Goal: Information Seeking & Learning: Understand process/instructions

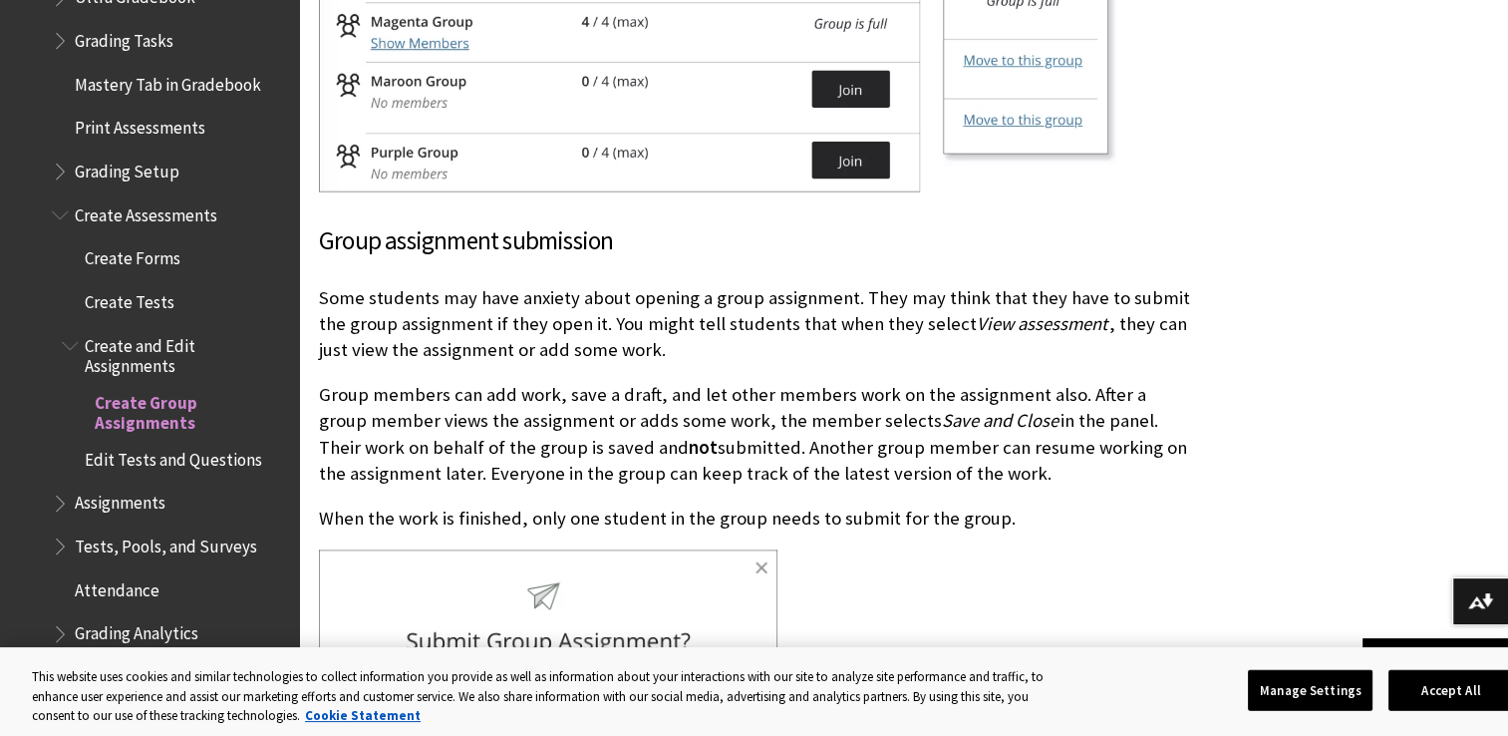
scroll to position [1684, 0]
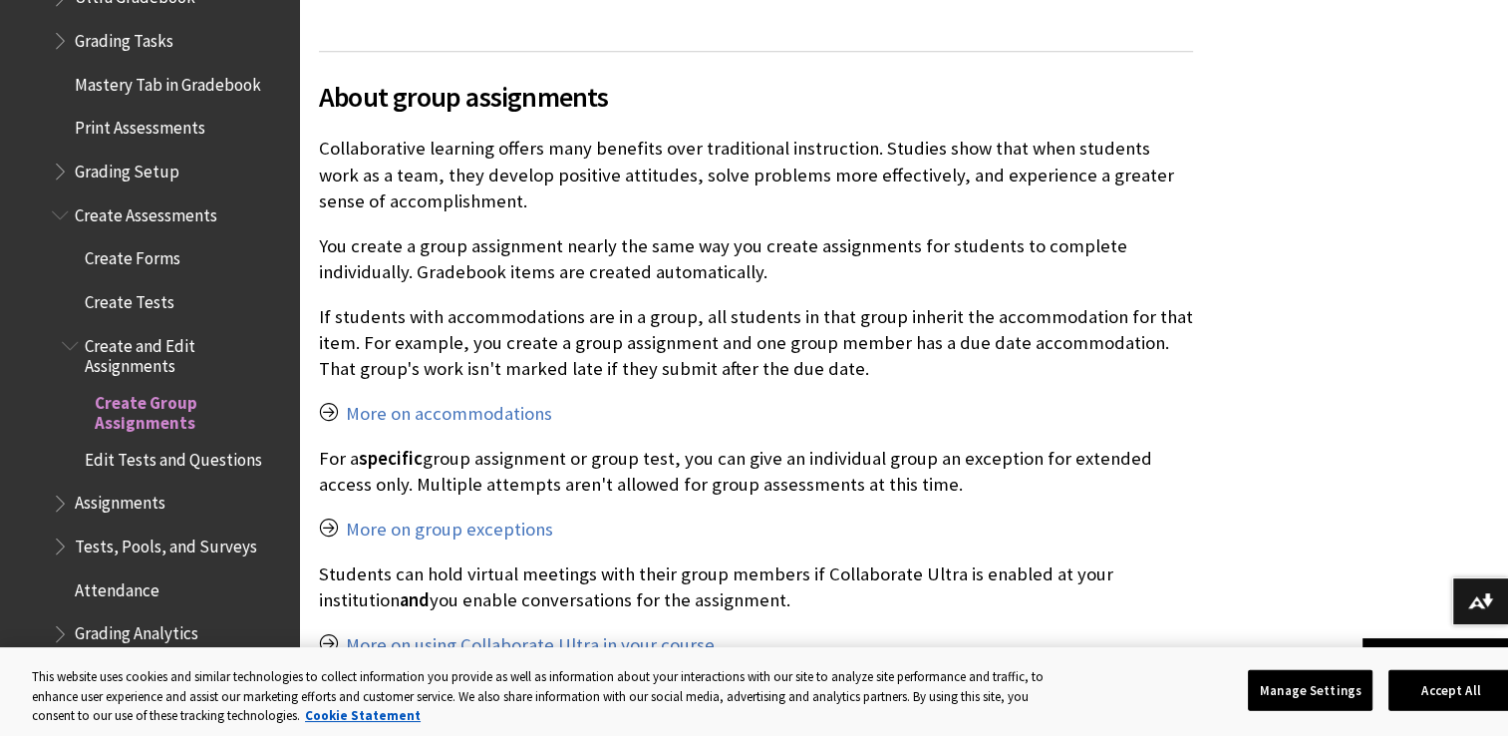
click at [152, 532] on span "Tests, Pools, and Surveys" at bounding box center [166, 542] width 182 height 27
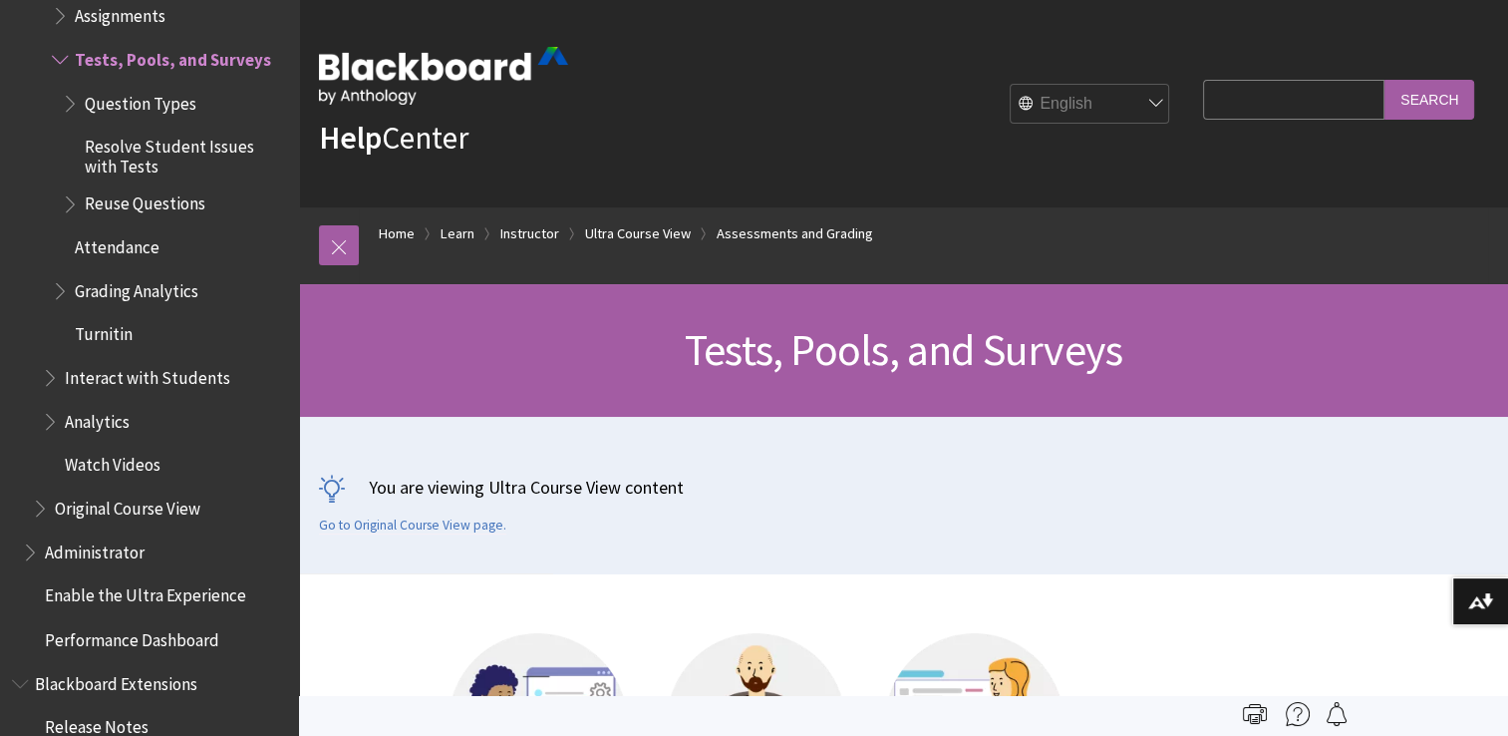
click at [1267, 111] on input "Search Query" at bounding box center [1293, 99] width 181 height 39
type input "late"
click at [1384, 80] on input "Search" at bounding box center [1429, 99] width 90 height 39
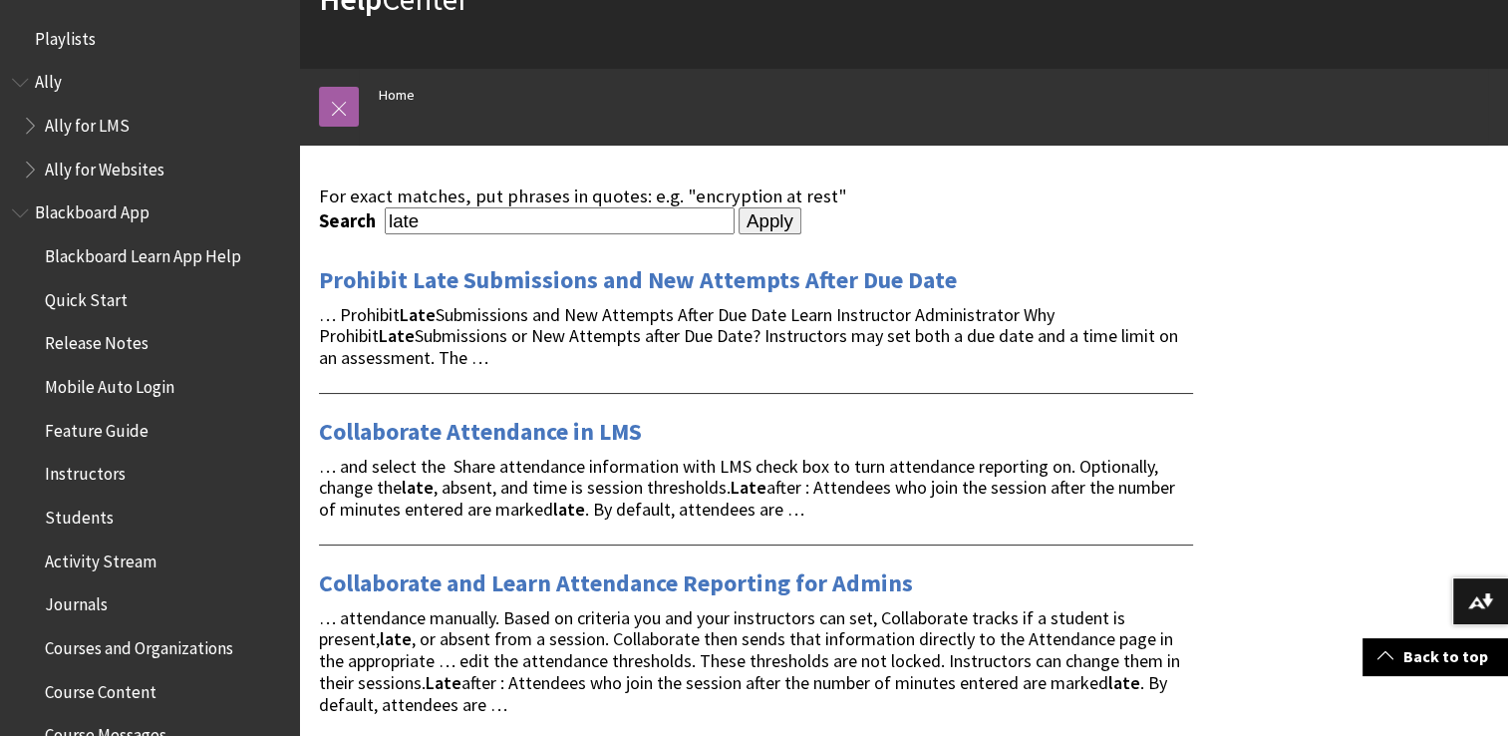
scroll to position [100, 0]
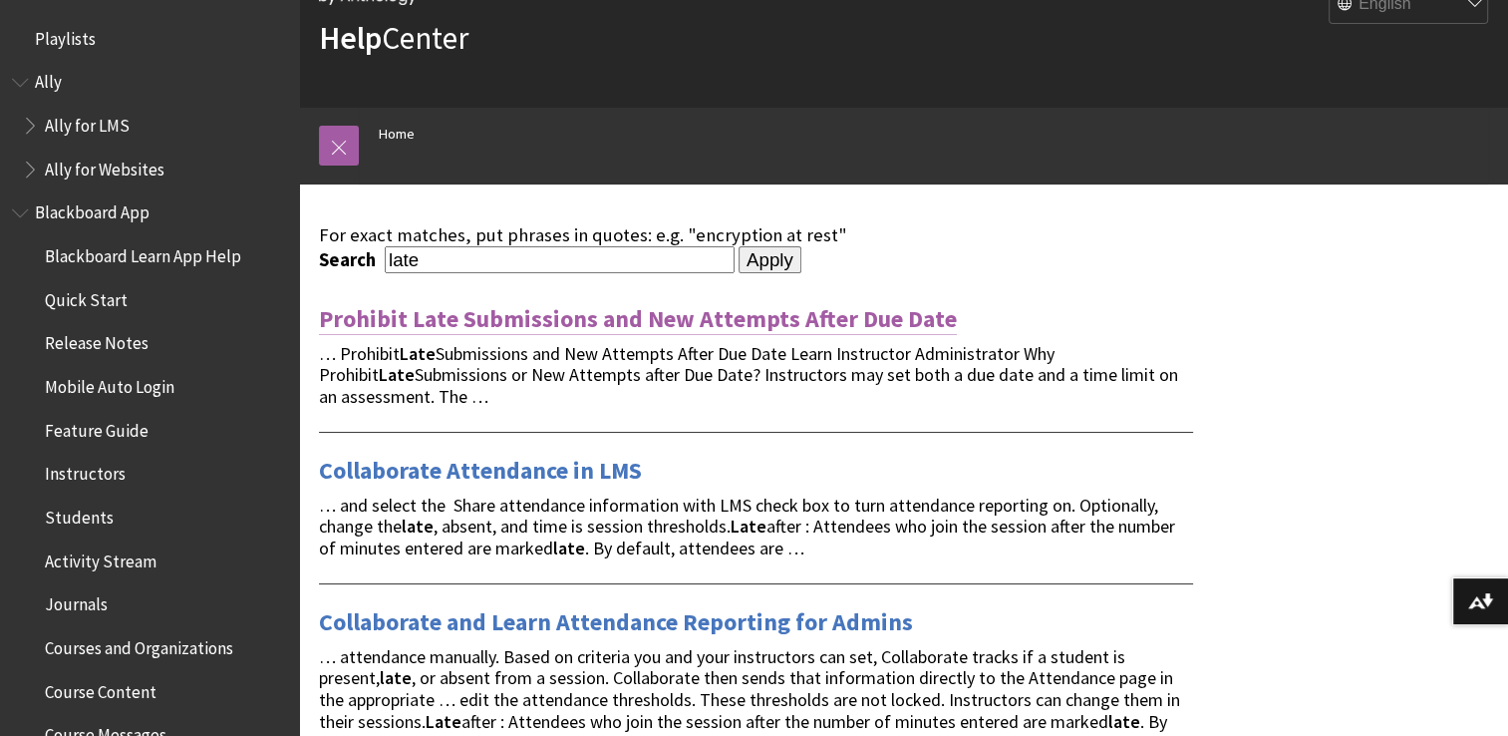
click at [707, 310] on link "Prohibit Late Submissions and New Attempts After Due Date" at bounding box center [638, 319] width 638 height 32
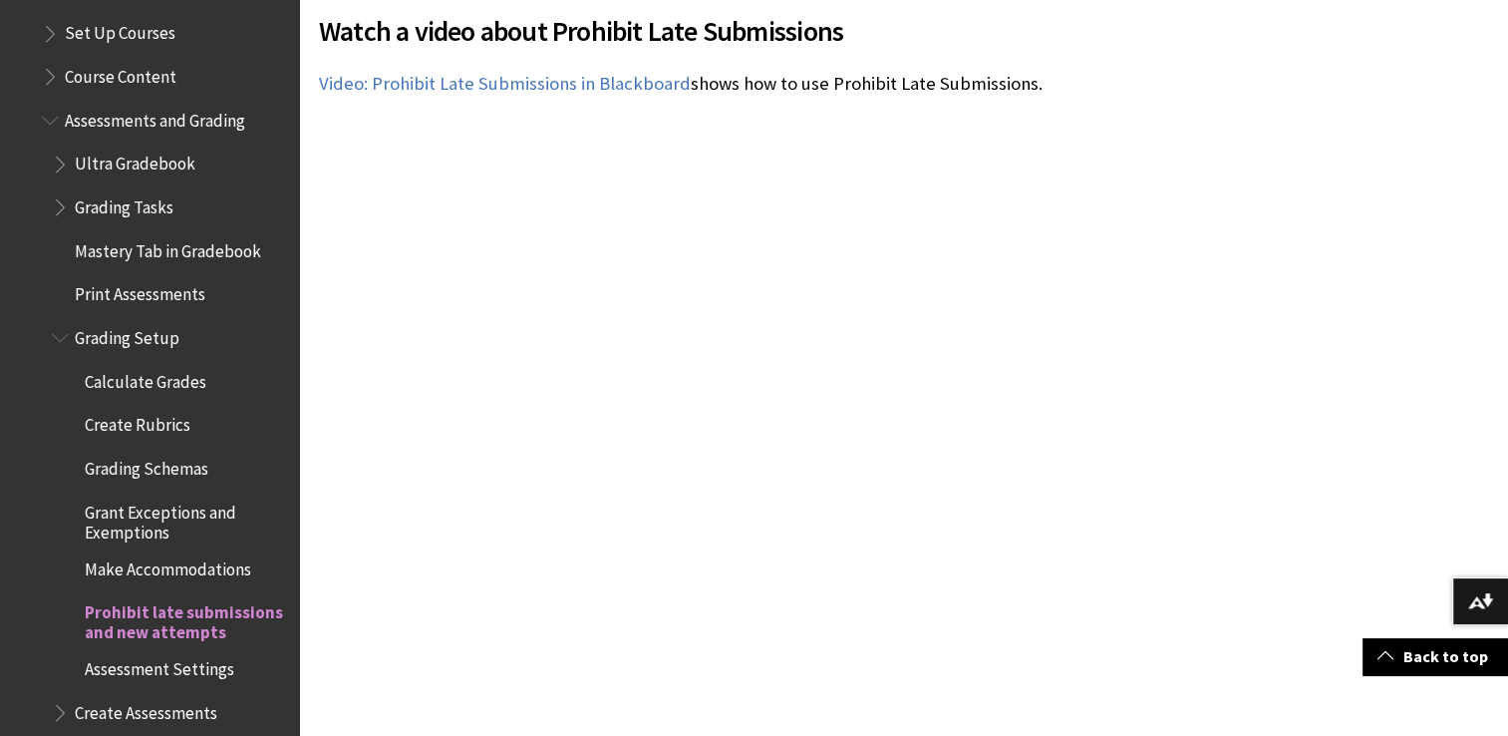
scroll to position [2817, 0]
click at [139, 513] on span "Grant Exceptions and Exemptions" at bounding box center [185, 518] width 200 height 47
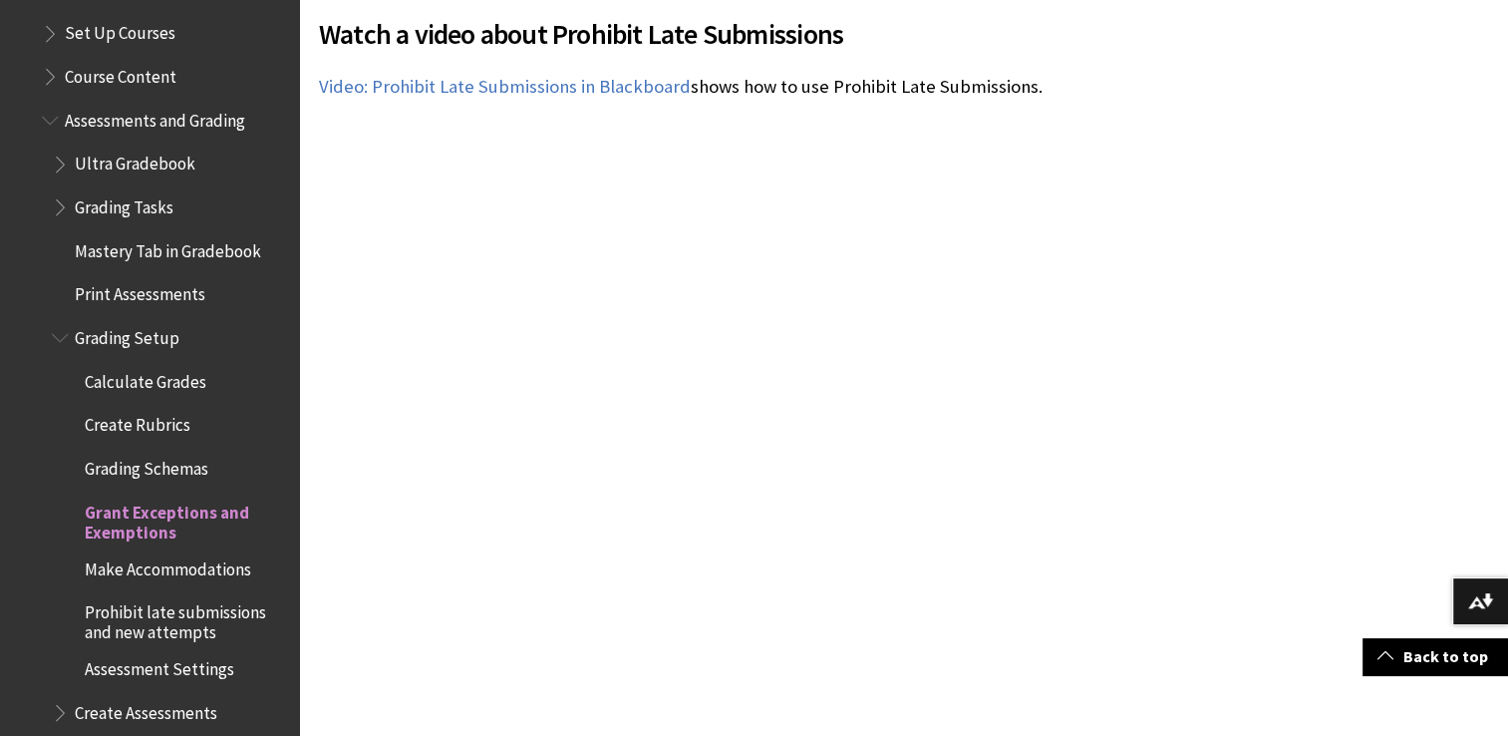
click at [140, 498] on span "Grant Exceptions and Exemptions" at bounding box center [185, 518] width 200 height 47
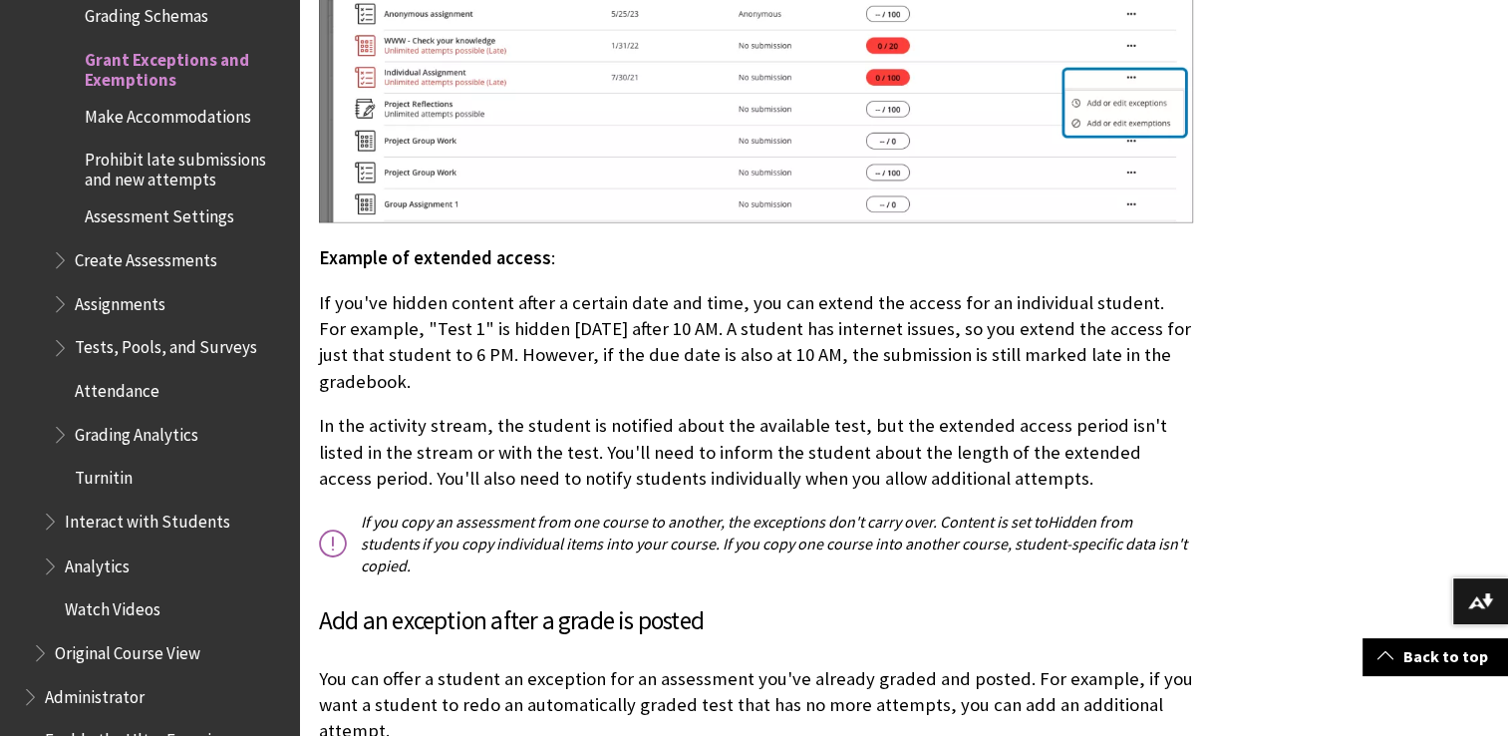
scroll to position [2757, 0]
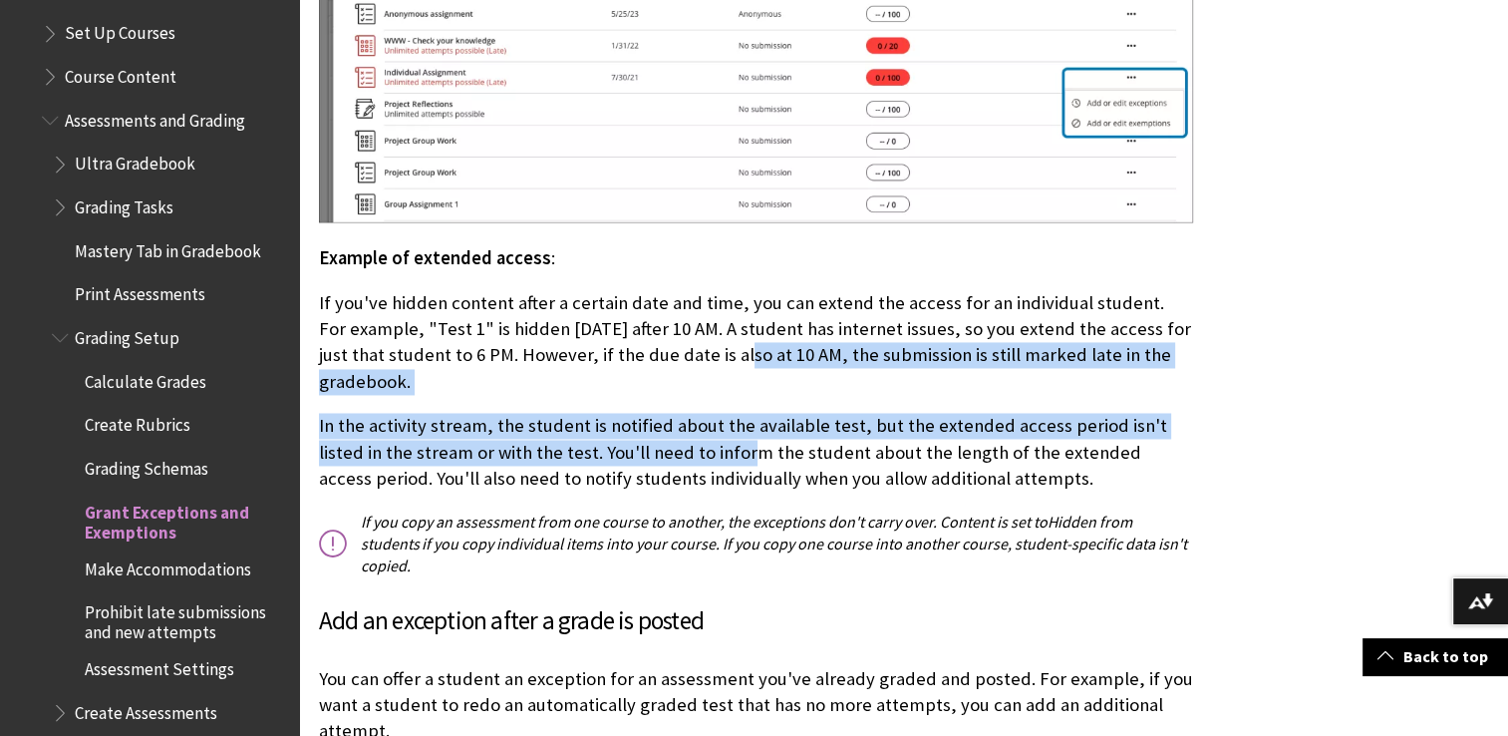
drag, startPoint x: 682, startPoint y: 367, endPoint x: 694, endPoint y: 414, distance: 48.3
click at [688, 413] on p "In the activity stream, the student is notified about the available test, but t…" at bounding box center [756, 452] width 874 height 79
click at [684, 413] on p "In the activity stream, the student is notified about the available test, but t…" at bounding box center [756, 452] width 874 height 79
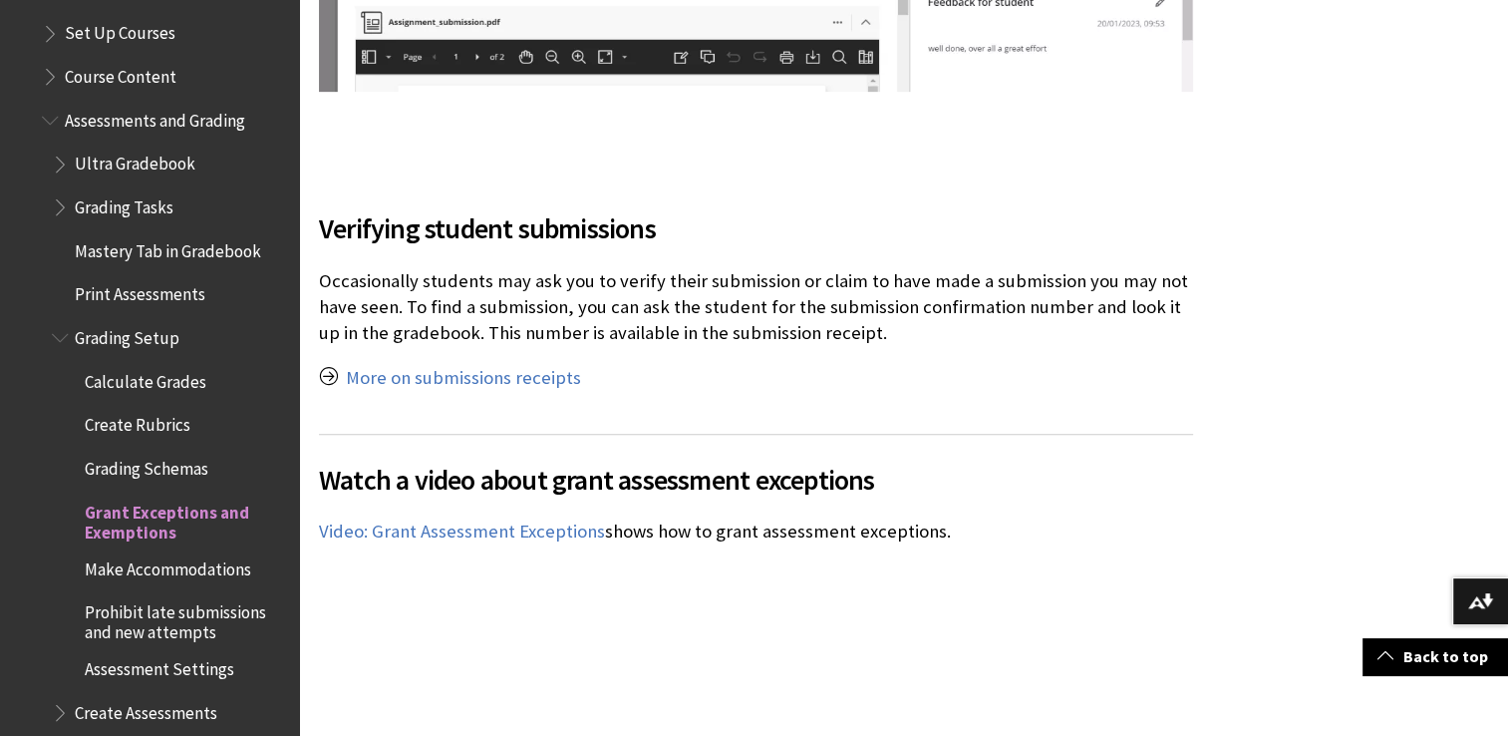
scroll to position [8073, 0]
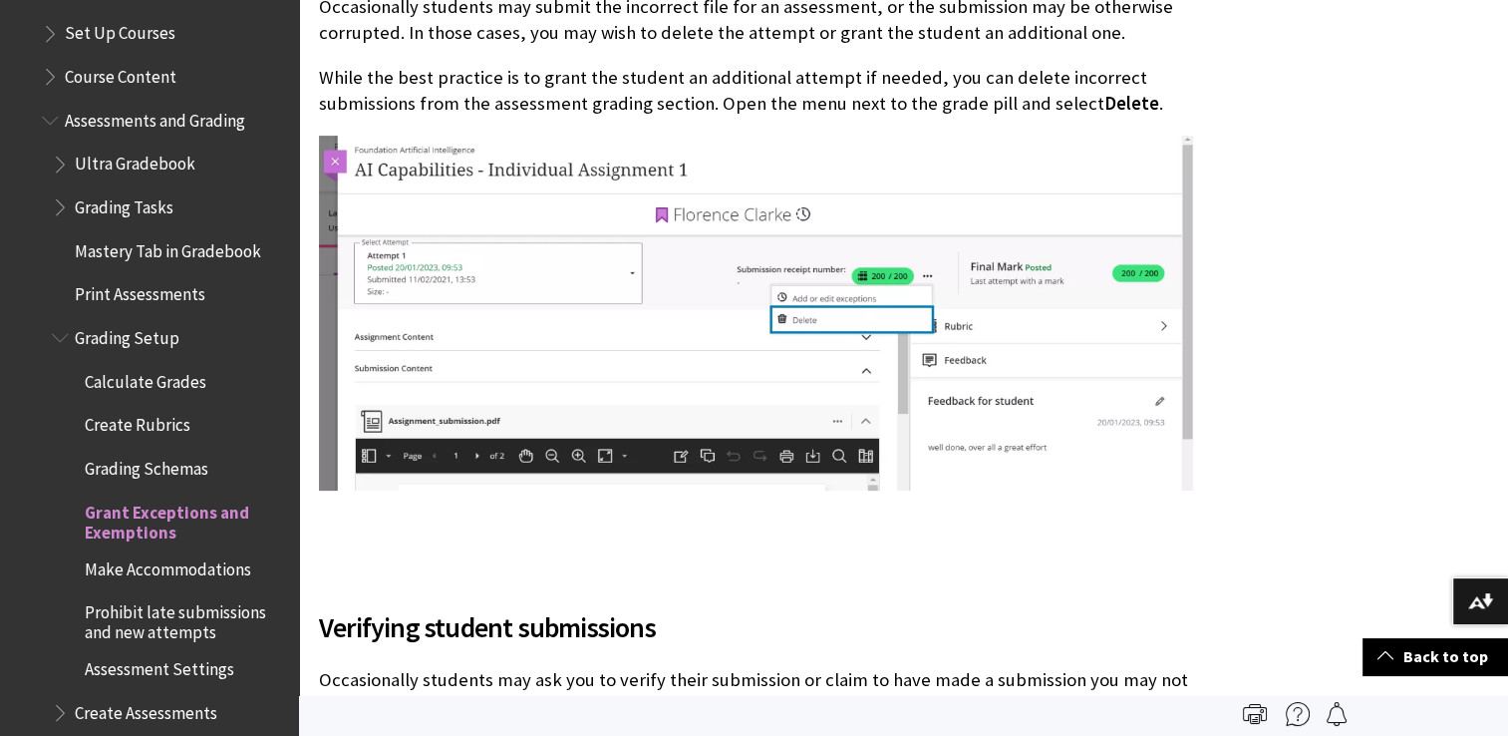
click at [176, 451] on span "Grading Schemas" at bounding box center [147, 464] width 124 height 27
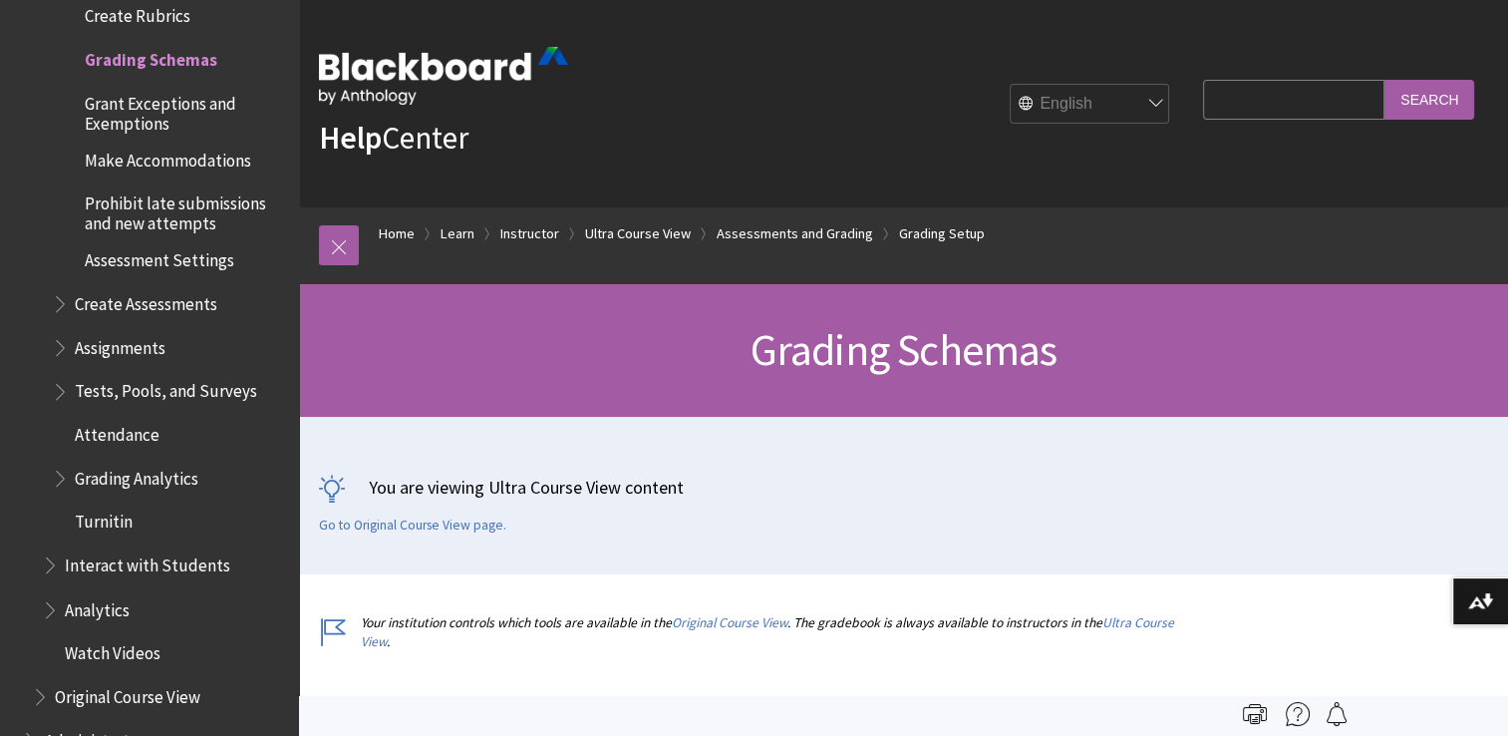
scroll to position [2757, 0]
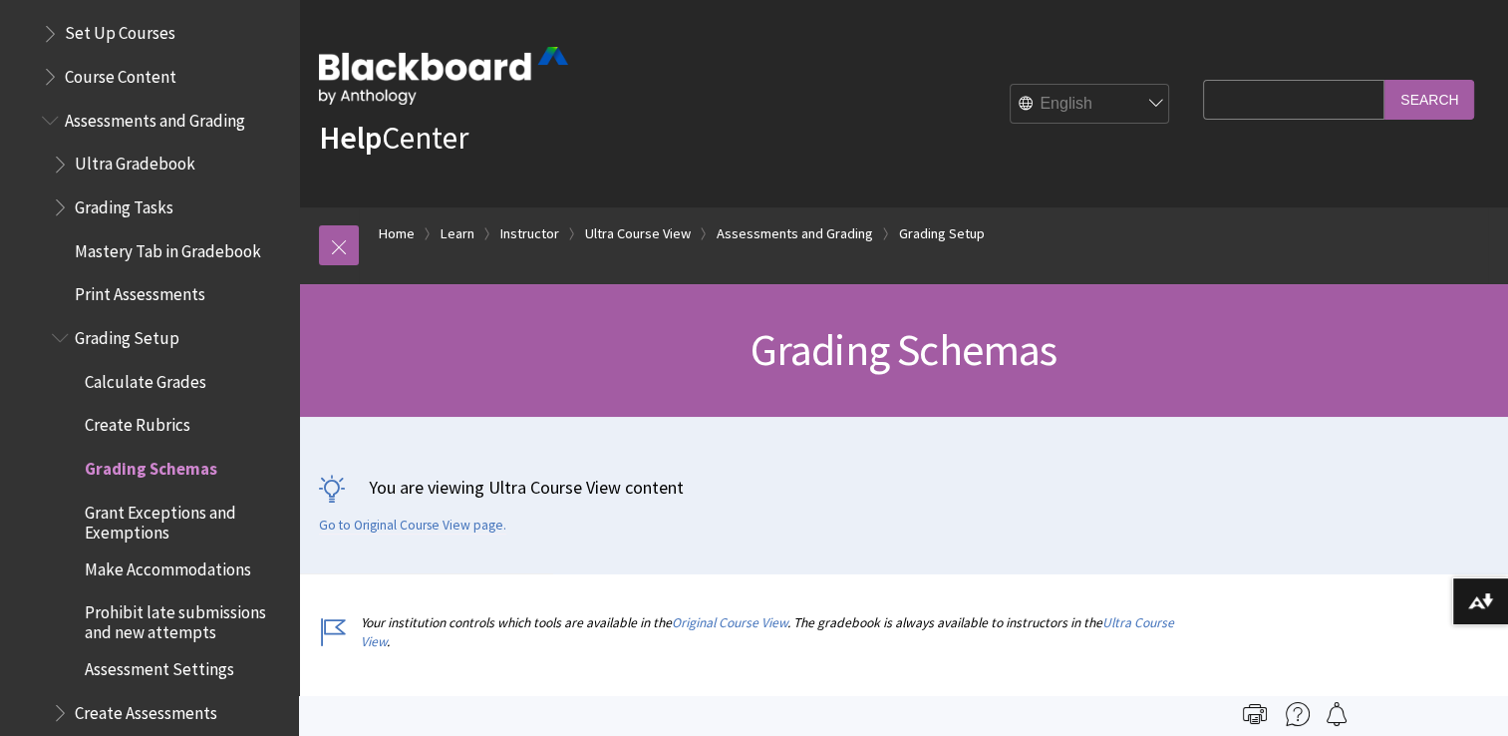
click at [147, 325] on span "Grading Setup" at bounding box center [127, 334] width 105 height 27
click at [146, 325] on span "Grading Setup" at bounding box center [130, 334] width 111 height 27
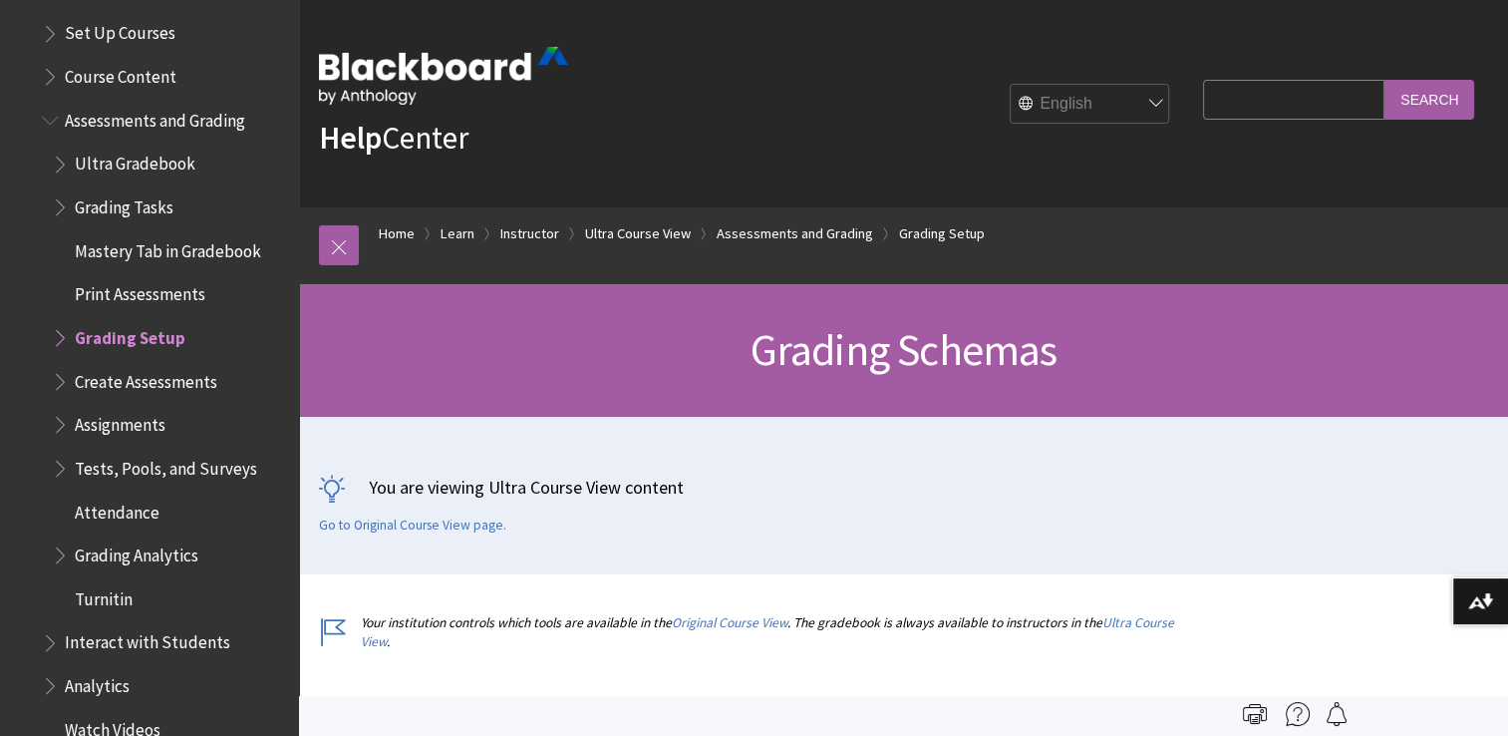
click at [146, 324] on span "Grading Setup" at bounding box center [130, 334] width 111 height 27
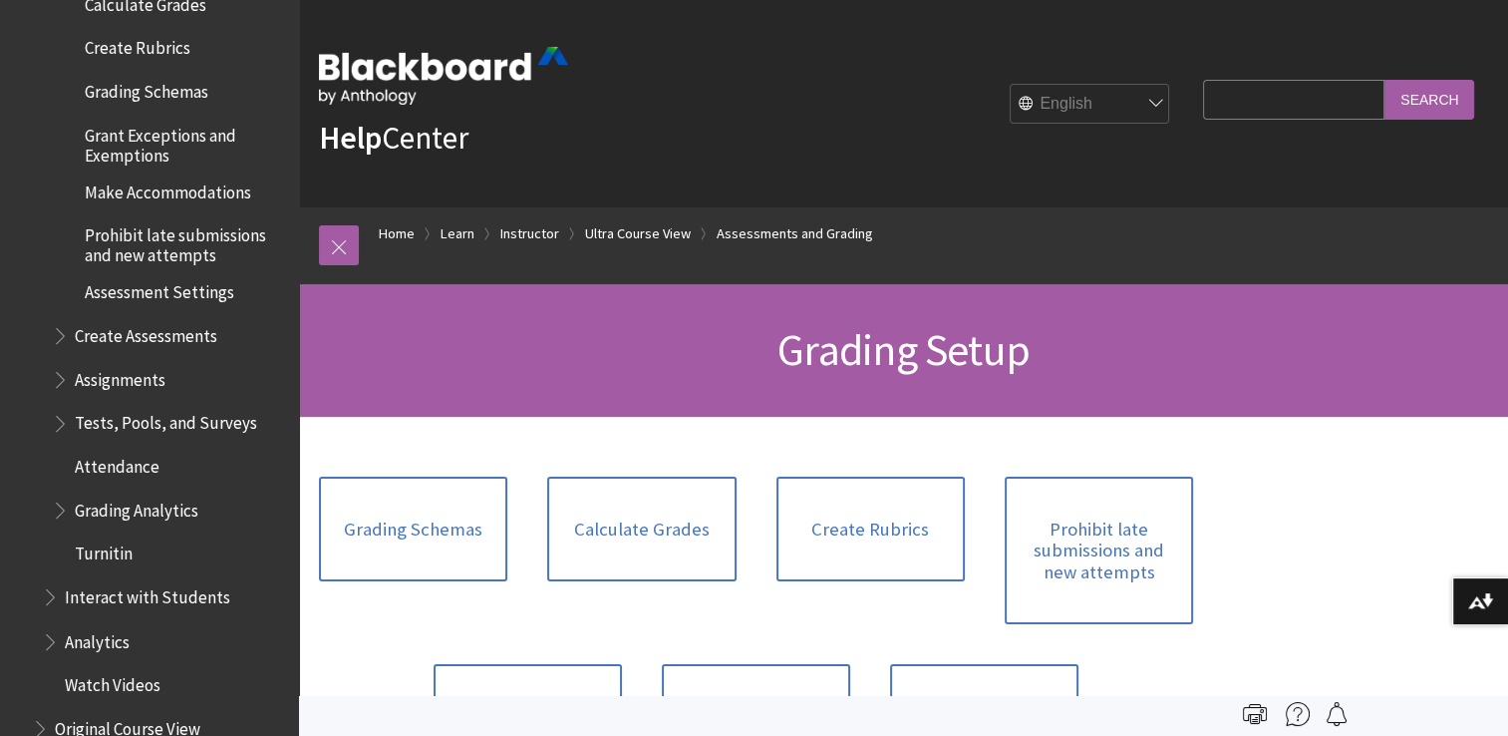
scroll to position [3134, 0]
click at [52, 363] on span "Book outline for Blackboard Learn Help" at bounding box center [62, 375] width 21 height 25
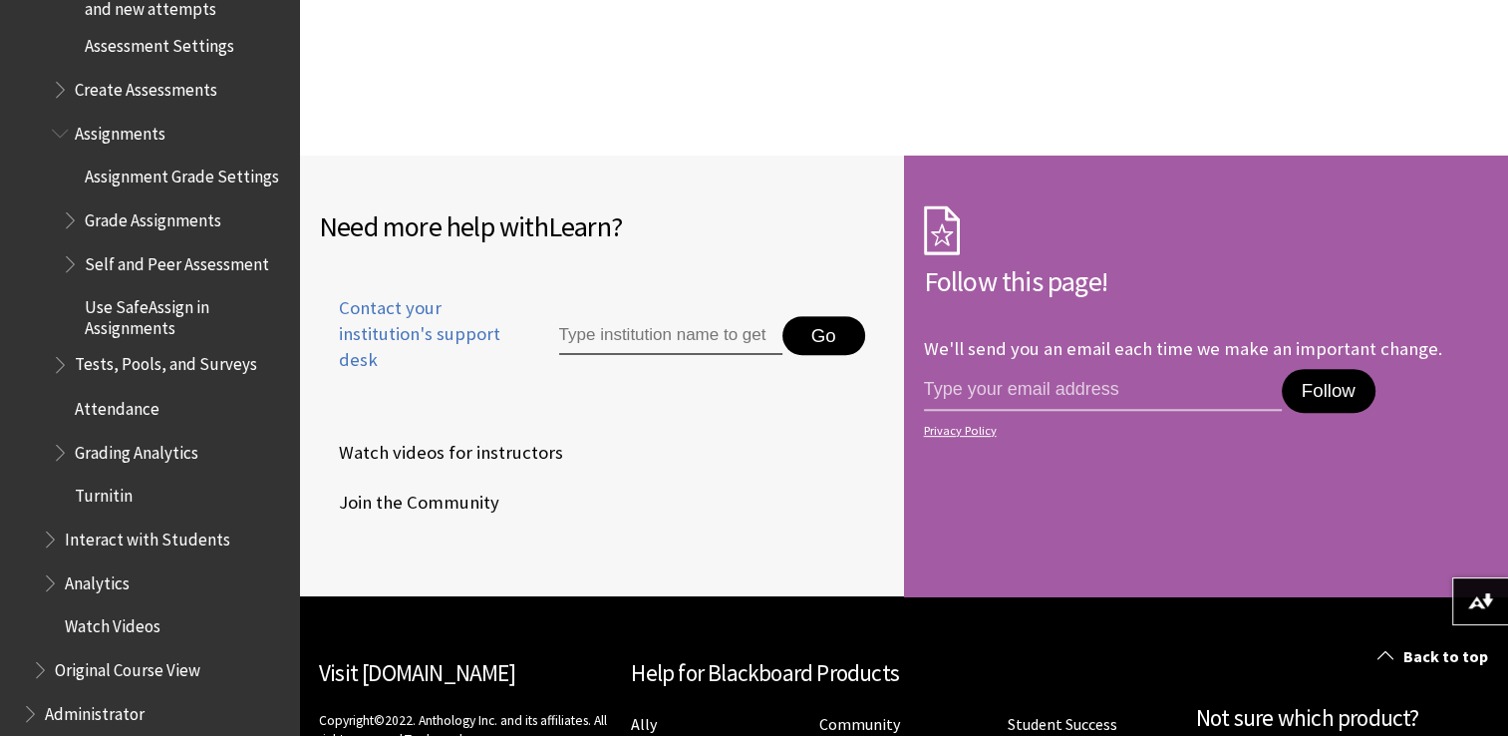
scroll to position [3377, 0]
click at [197, 358] on span "Tests, Pools, and Surveys" at bounding box center [166, 364] width 182 height 27
click at [199, 366] on span "Tests, Pools, and Surveys" at bounding box center [173, 364] width 196 height 27
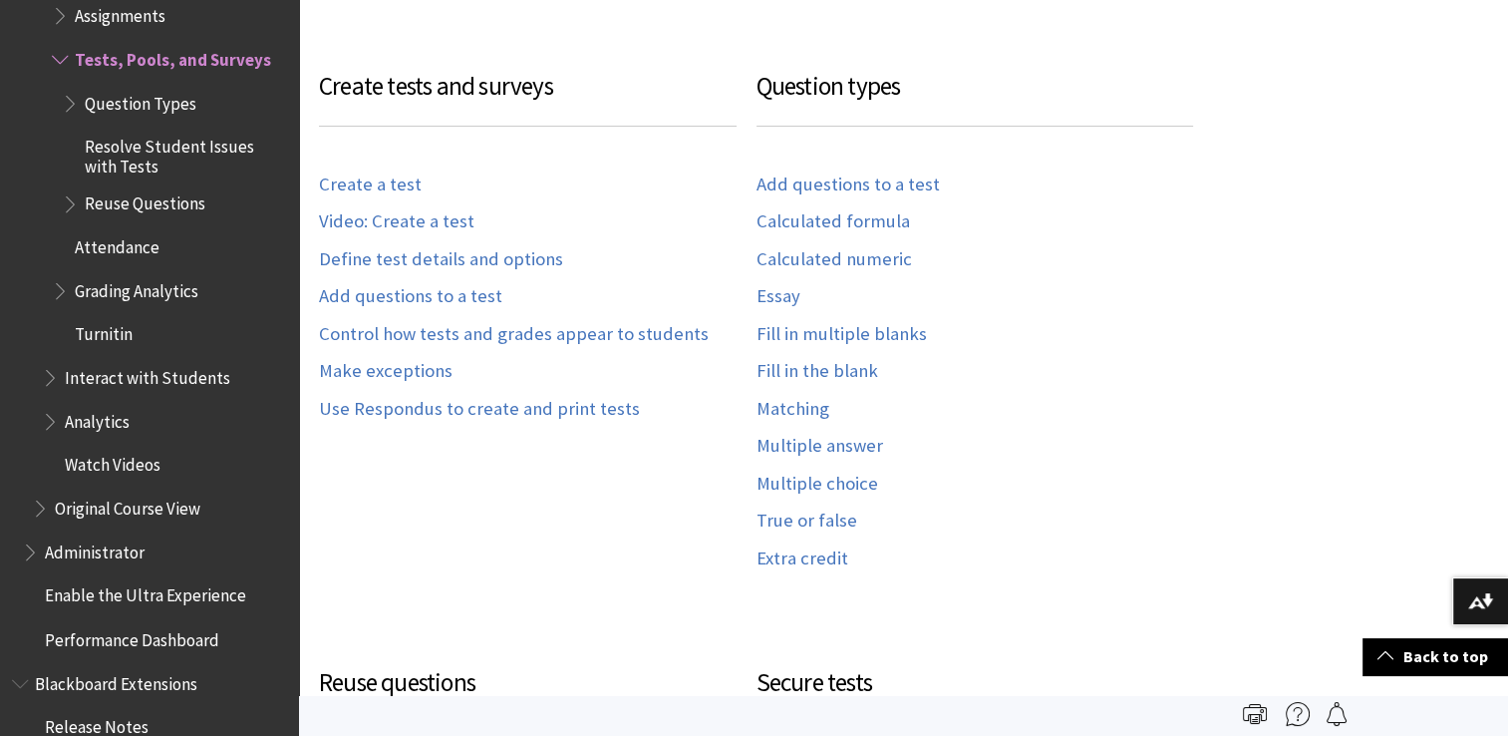
scroll to position [1051, 0]
click at [387, 250] on link "Define test details and options" at bounding box center [441, 261] width 244 height 23
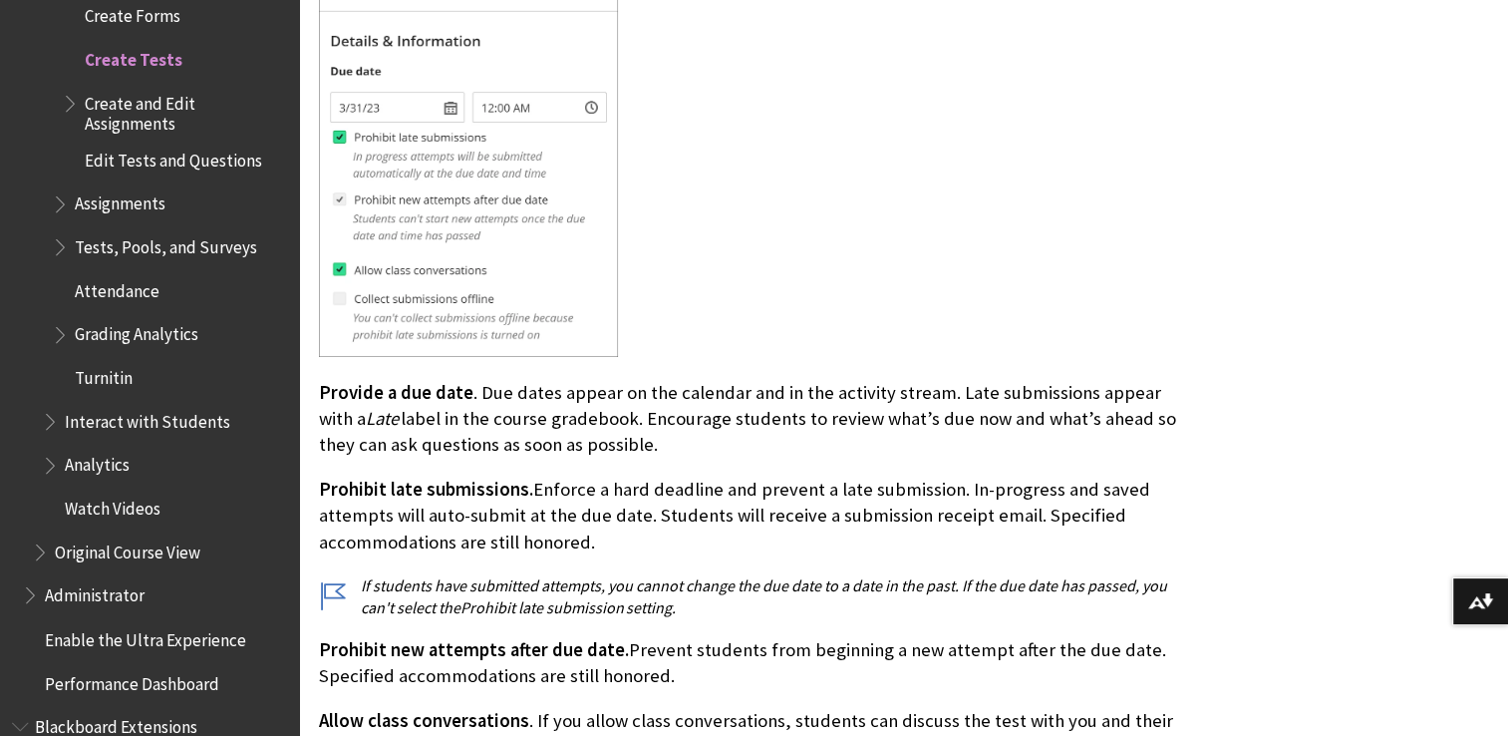
scroll to position [6769, 0]
